Goal: Use online tool/utility

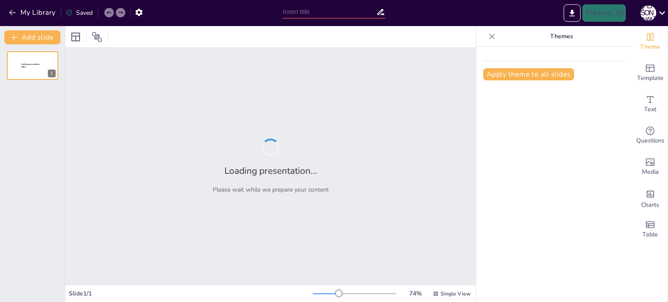
type input "Інноваційні технології у розвитку здорового харчування"
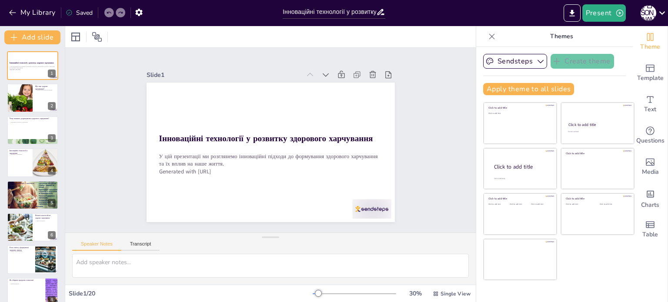
checkbox input "true"
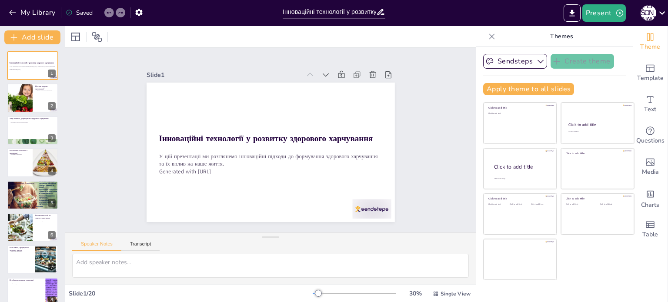
checkbox input "true"
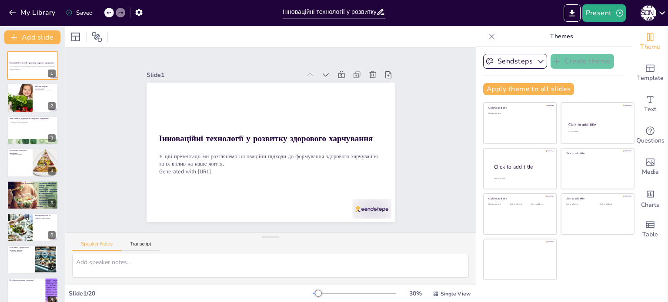
checkbox input "true"
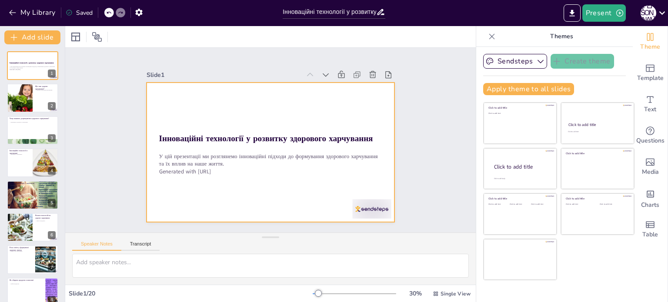
checkbox input "true"
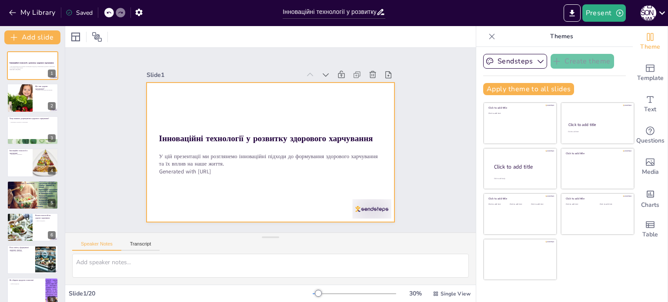
checkbox input "true"
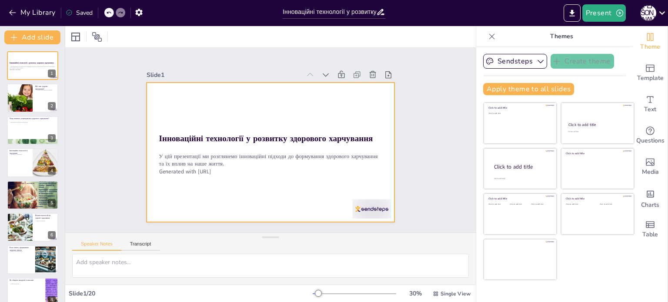
checkbox input "true"
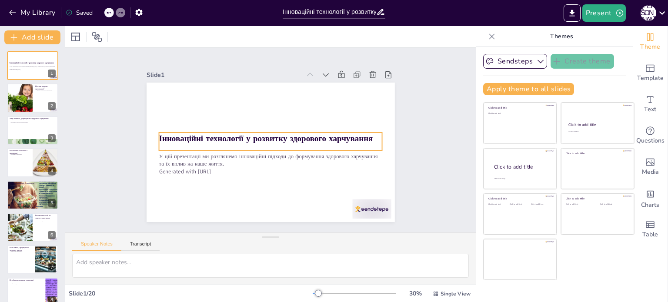
checkbox input "true"
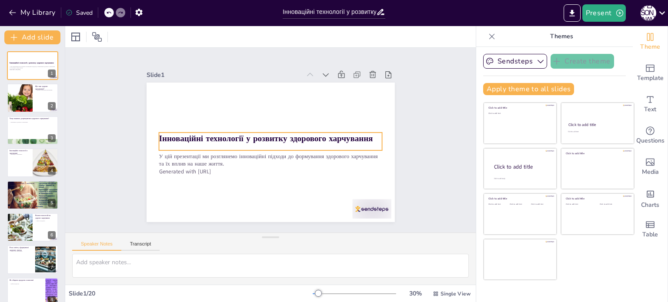
checkbox input "true"
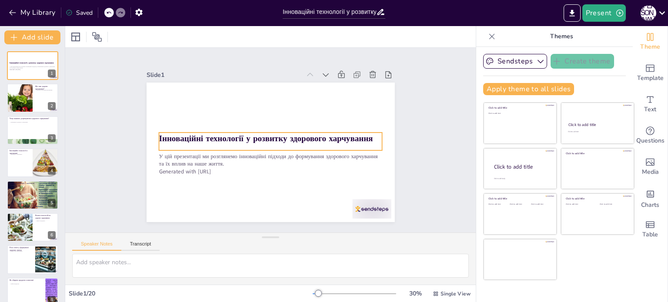
checkbox input "true"
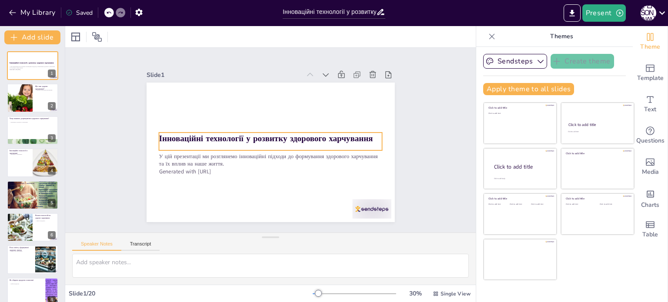
checkbox input "true"
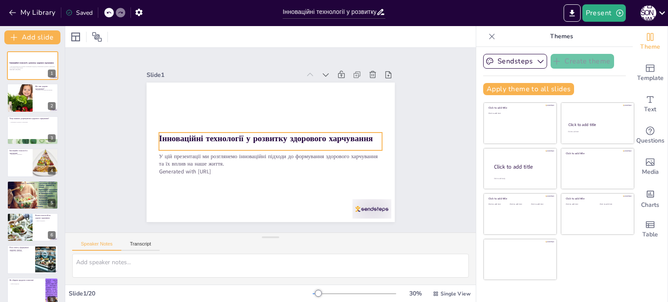
checkbox input "true"
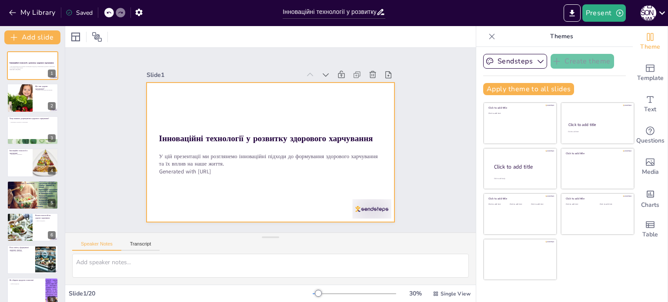
checkbox input "true"
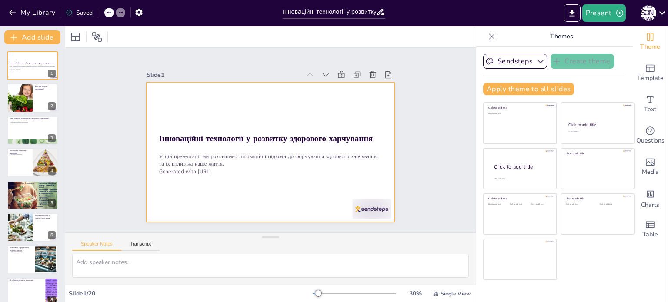
checkbox input "true"
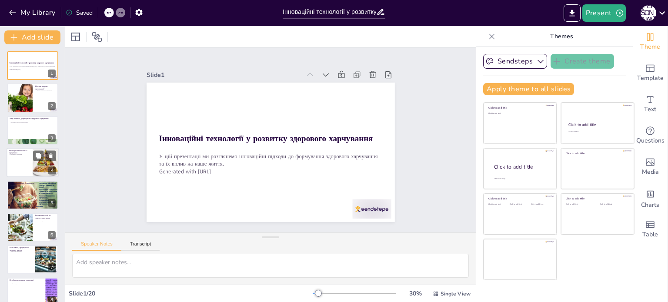
checkbox input "true"
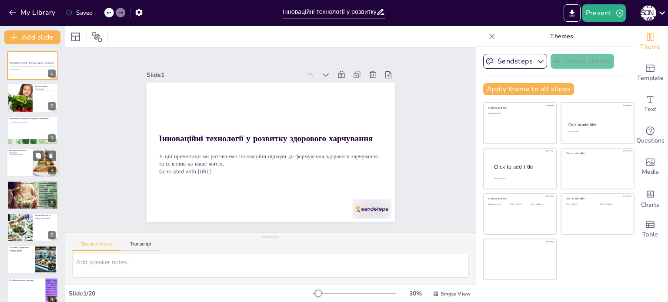
checkbox input "true"
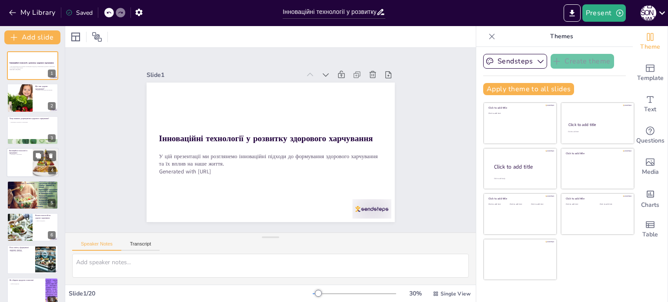
checkbox input "true"
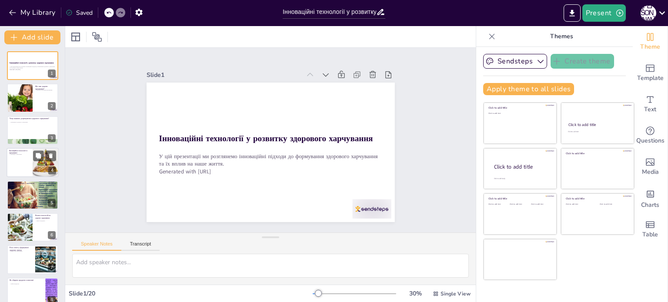
checkbox input "true"
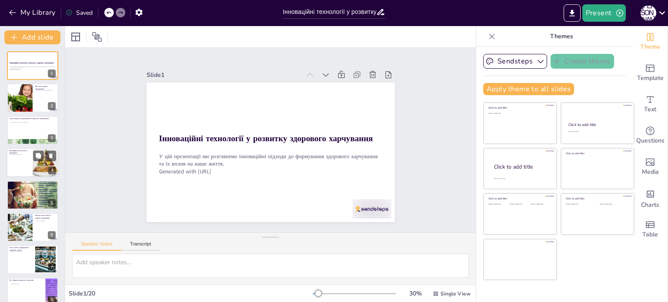
checkbox input "true"
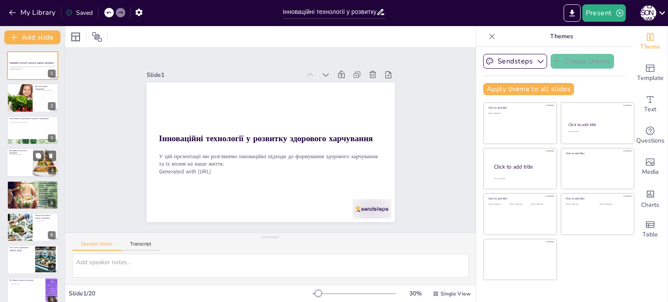
checkbox input "true"
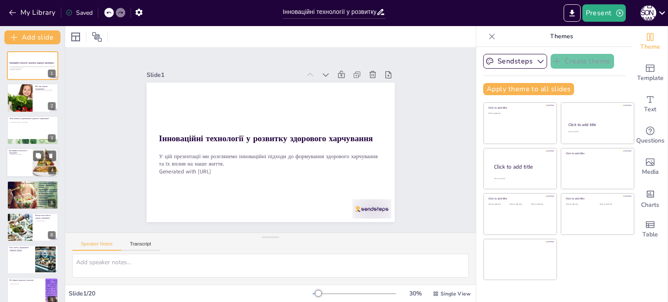
checkbox input "true"
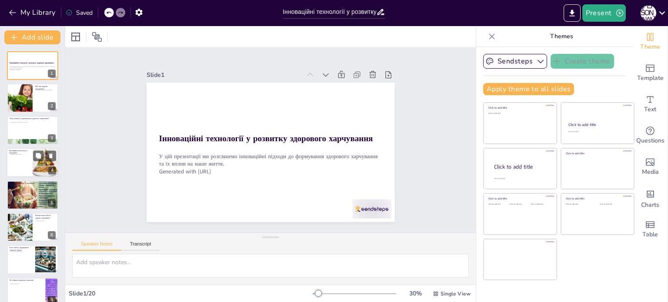
checkbox input "true"
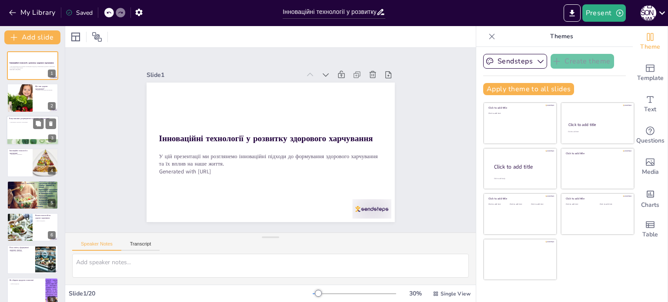
checkbox input "true"
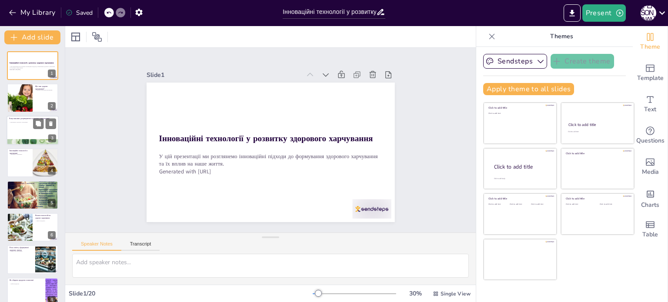
checkbox input "true"
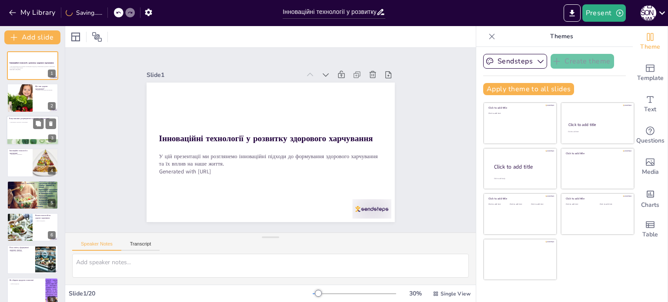
checkbox input "true"
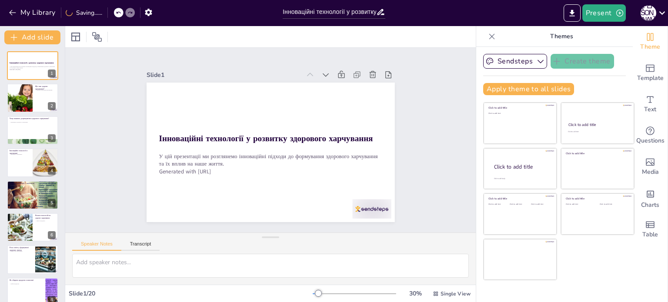
checkbox input "true"
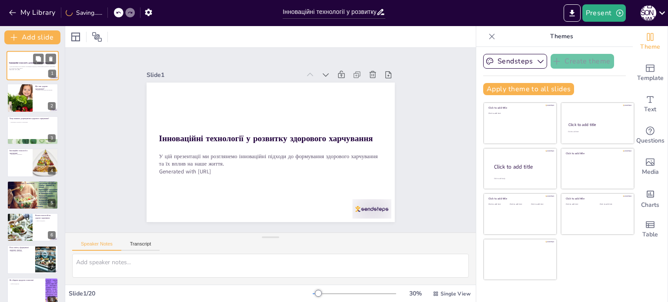
checkbox input "true"
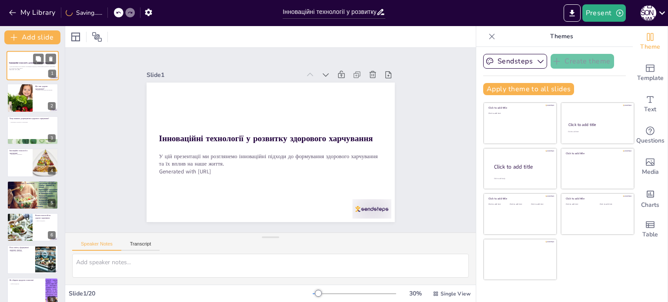
checkbox input "true"
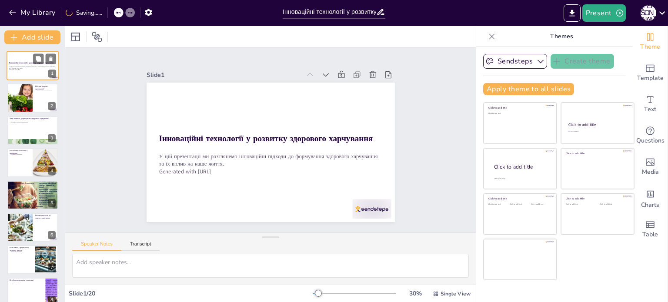
checkbox input "true"
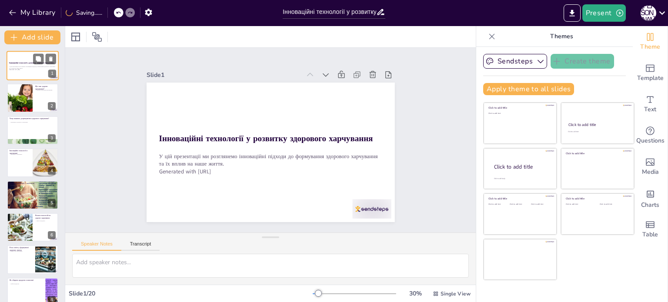
checkbox input "true"
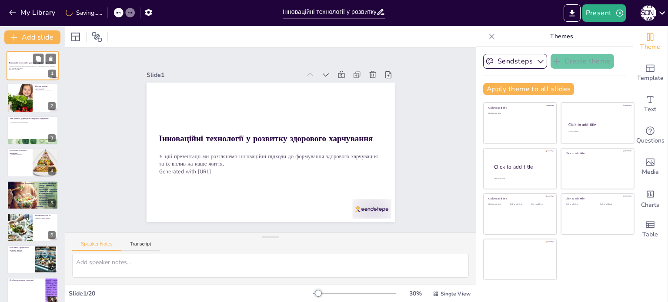
checkbox input "true"
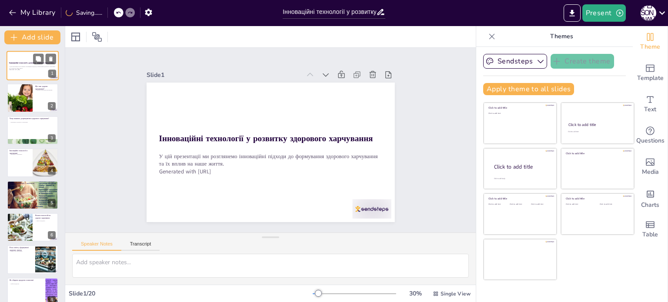
checkbox input "true"
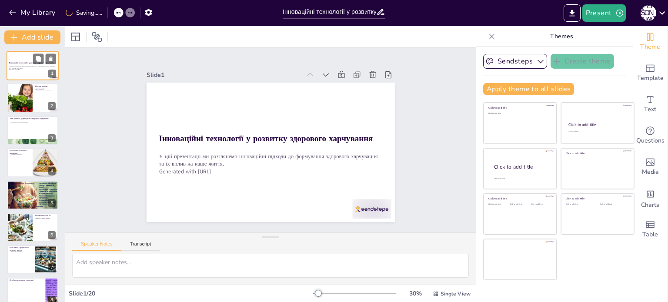
checkbox input "true"
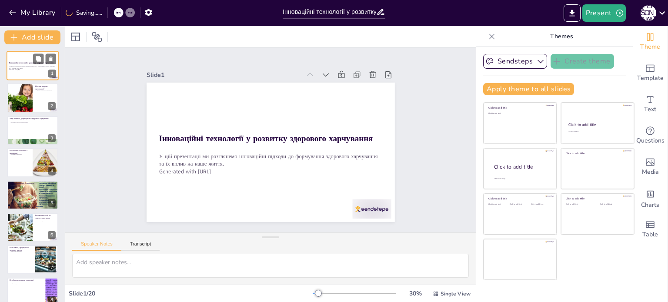
checkbox input "true"
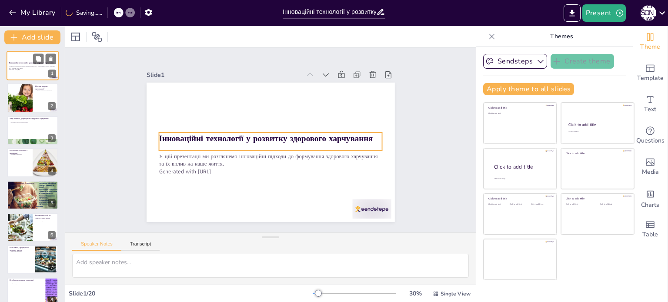
checkbox input "true"
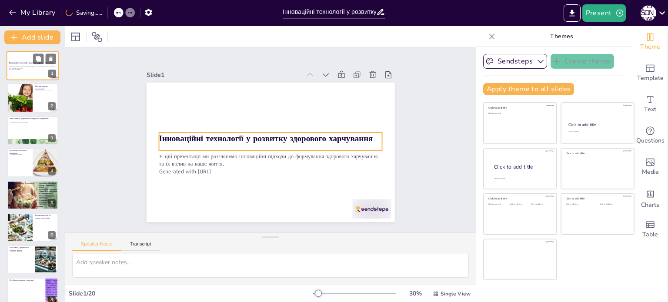
checkbox input "true"
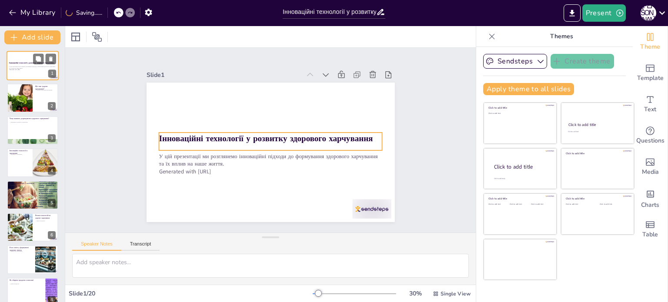
checkbox input "true"
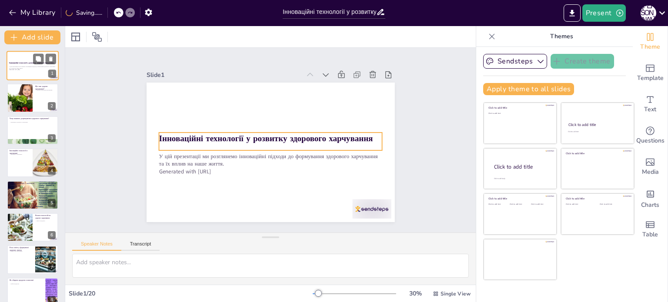
checkbox input "true"
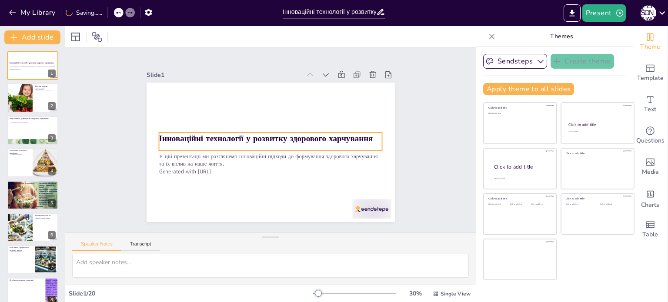
checkbox input "true"
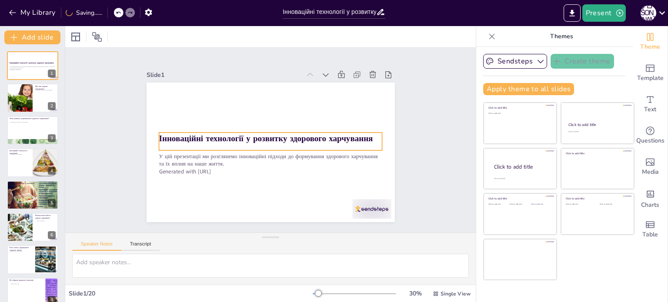
checkbox input "true"
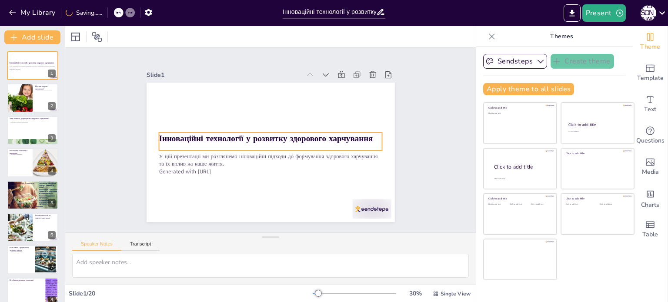
checkbox input "true"
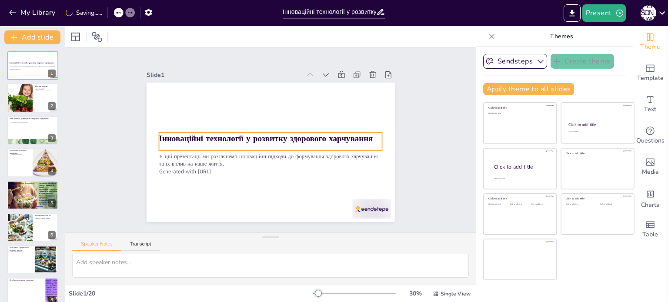
checkbox input "true"
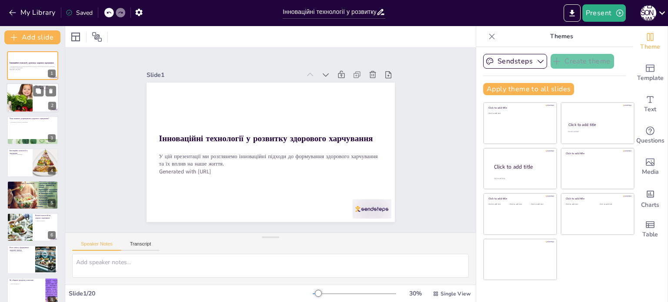
checkbox input "true"
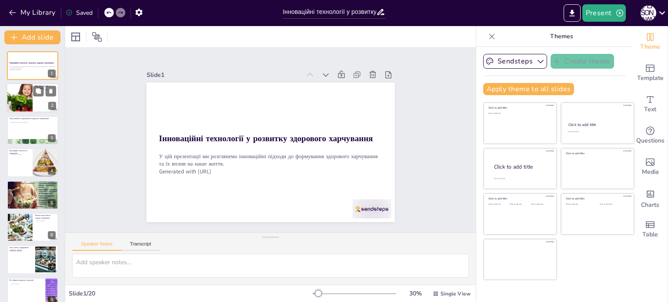
checkbox input "true"
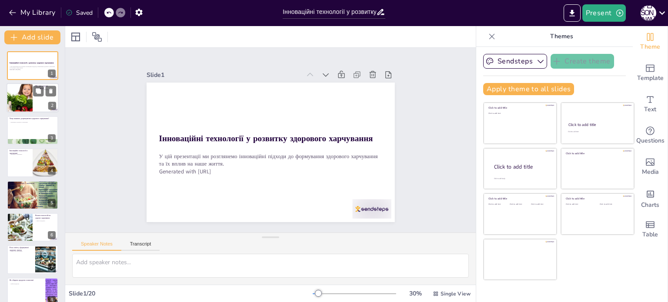
checkbox input "true"
click at [35, 101] on div at bounding box center [33, 99] width 52 height 30
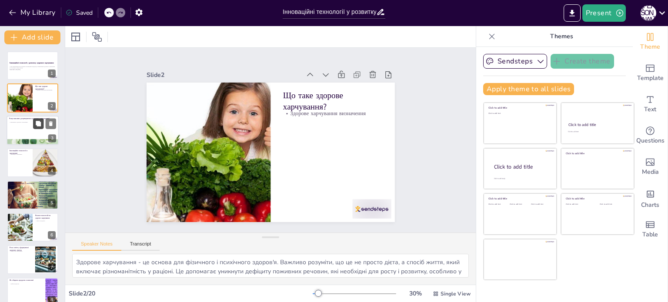
click at [43, 127] on button at bounding box center [38, 123] width 10 height 10
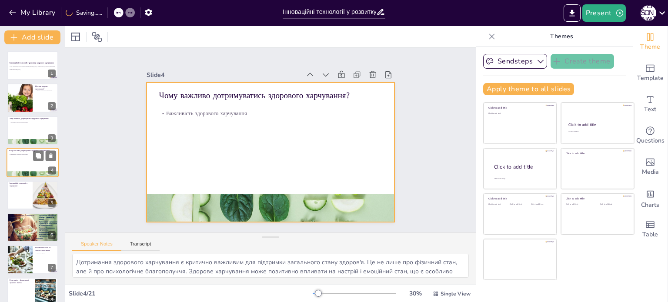
click at [43, 168] on div at bounding box center [33, 163] width 52 height 30
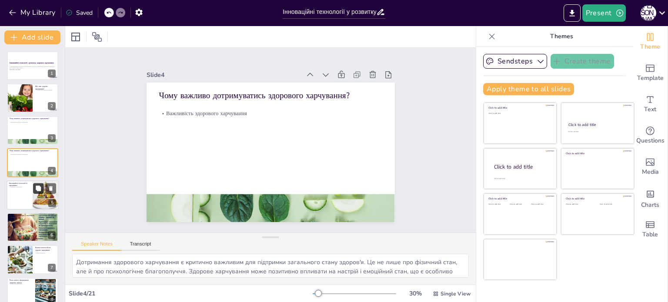
click at [34, 193] on button at bounding box center [38, 188] width 10 height 10
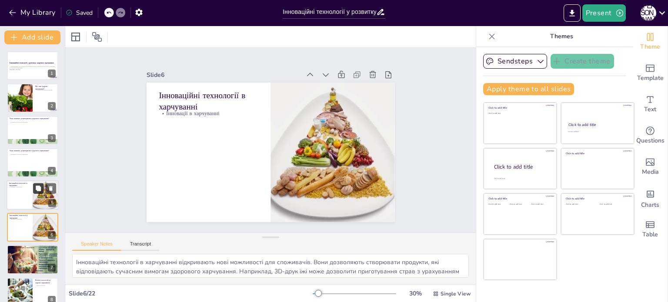
scroll to position [54, 0]
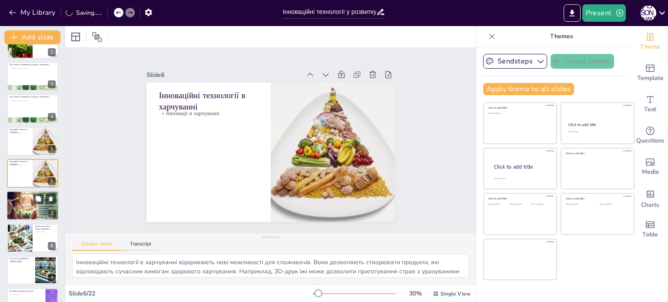
click at [32, 204] on div at bounding box center [33, 205] width 52 height 39
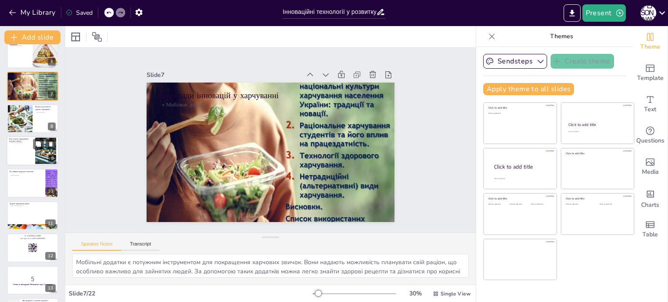
click at [38, 154] on div at bounding box center [46, 151] width 47 height 27
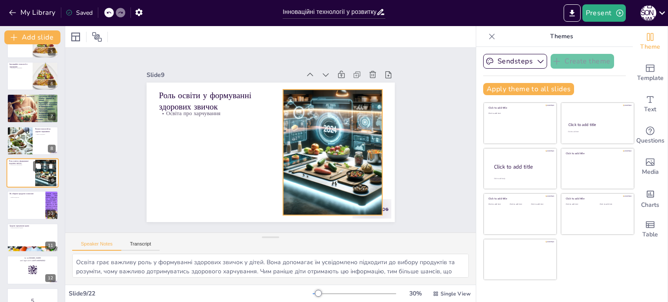
click at [35, 174] on div at bounding box center [46, 173] width 47 height 27
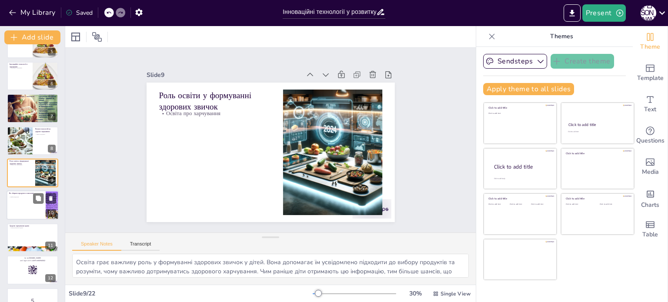
click at [29, 197] on p "Вибір продуктів" at bounding box center [26, 198] width 34 height 2
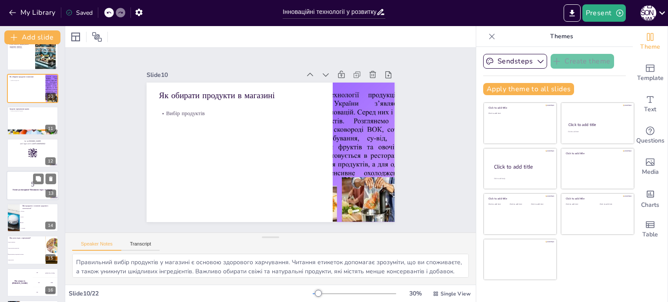
scroll to position [271, 0]
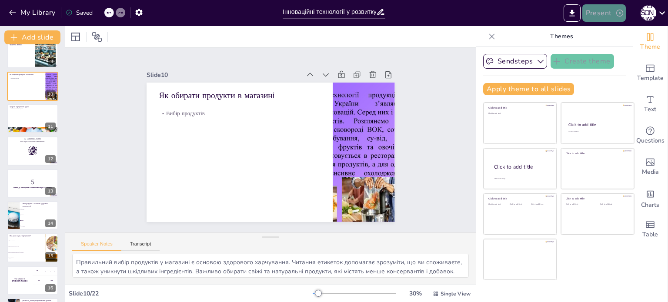
click at [599, 14] on button "Present" at bounding box center [603, 12] width 43 height 17
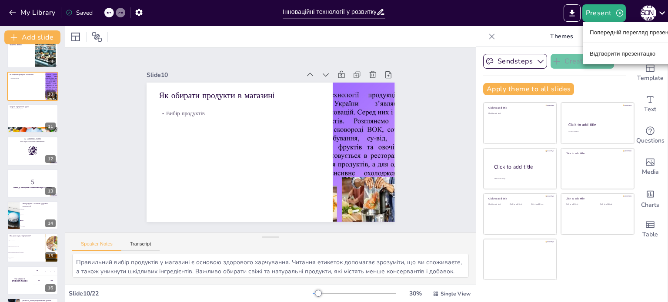
click at [611, 53] on font "Відтворити презентацію" at bounding box center [623, 53] width 66 height 7
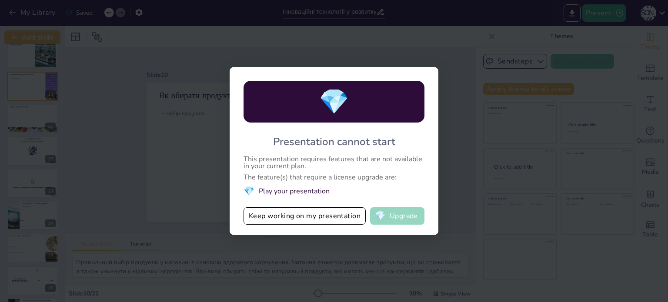
click at [405, 217] on button "💎 Upgrade" at bounding box center [397, 215] width 54 height 17
